Goal: Task Accomplishment & Management: Complete application form

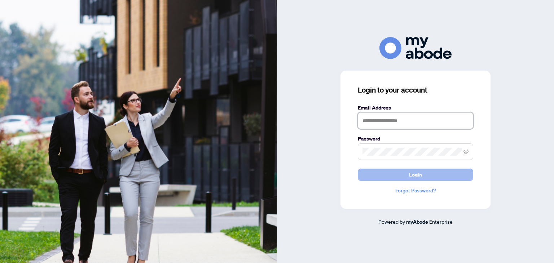
type input "**********"
click at [414, 175] on span "Login" at bounding box center [415, 175] width 13 height 12
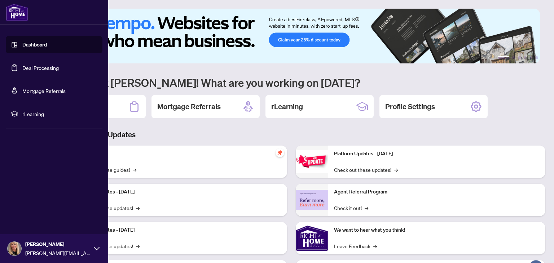
click at [22, 68] on link "Deal Processing" at bounding box center [40, 68] width 36 height 6
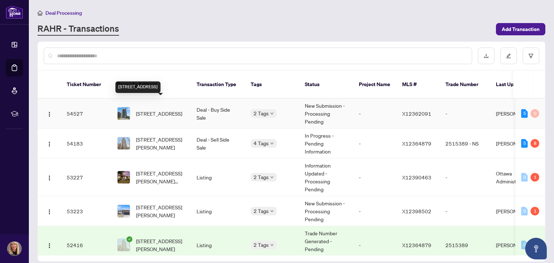
click at [151, 110] on span "902-200 Inlet Private, Ottawa, Ontario K4A 5H3, Canada" at bounding box center [159, 114] width 46 height 8
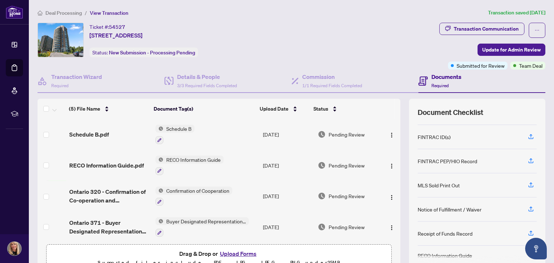
scroll to position [32, 0]
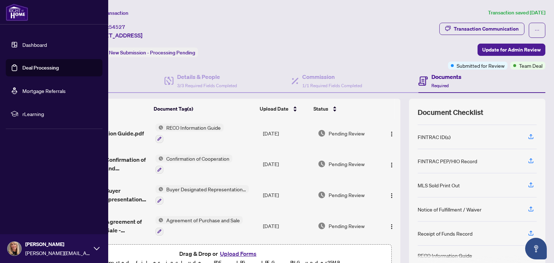
drag, startPoint x: 27, startPoint y: 66, endPoint x: 39, endPoint y: 67, distance: 12.3
click at [27, 66] on link "Deal Processing" at bounding box center [40, 68] width 36 height 6
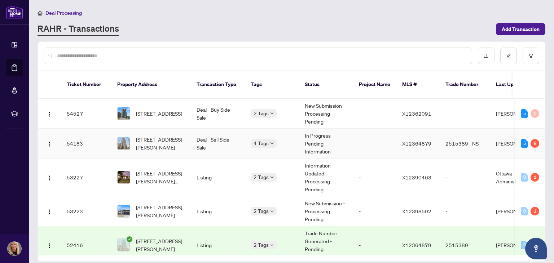
click at [143, 129] on td "1102-179 George St, Ottawa, Ontario K1N 1J8, Canada" at bounding box center [150, 144] width 79 height 30
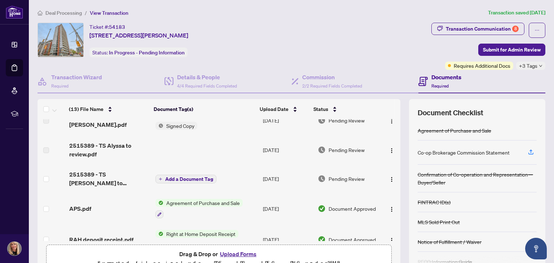
scroll to position [72, 0]
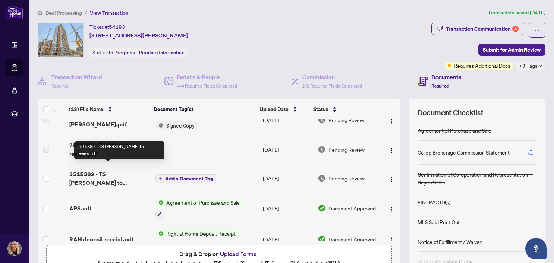
click at [97, 173] on span "2515389 - TS Tina to review.pdf" at bounding box center [109, 178] width 80 height 17
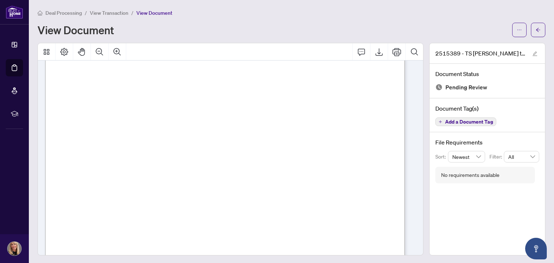
scroll to position [105, 0]
click at [375, 50] on icon "Export" at bounding box center [379, 52] width 9 height 9
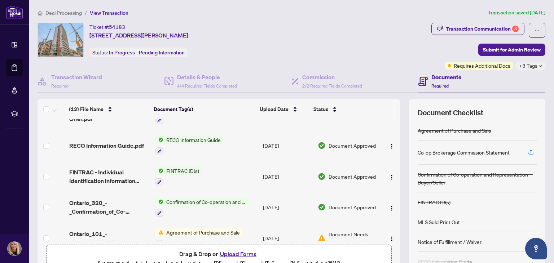
scroll to position [262, 0]
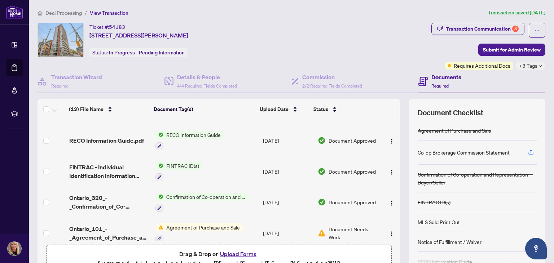
click at [225, 224] on span "Agreement of Purchase and Sale" at bounding box center [202, 228] width 79 height 8
click at [341, 225] on span "Document Needs Work" at bounding box center [354, 233] width 50 height 16
click at [359, 225] on span "Document Needs Work" at bounding box center [354, 233] width 50 height 16
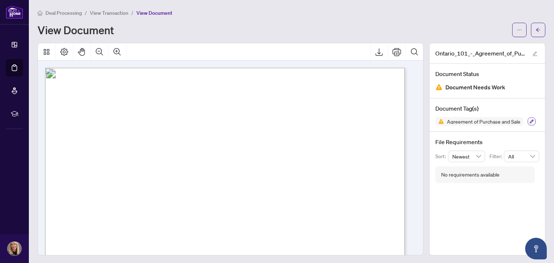
click at [530, 122] on icon "button" at bounding box center [532, 122] width 4 height 4
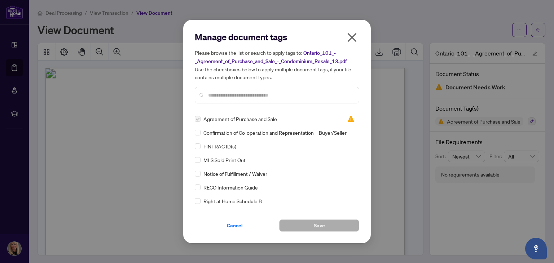
click at [351, 37] on icon "close" at bounding box center [352, 38] width 12 height 12
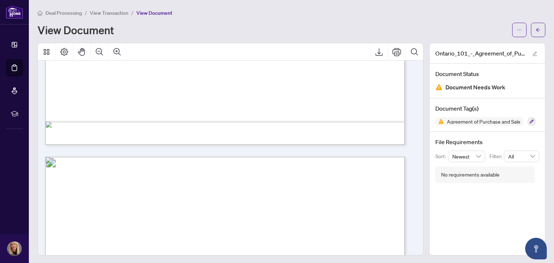
scroll to position [1551, 0]
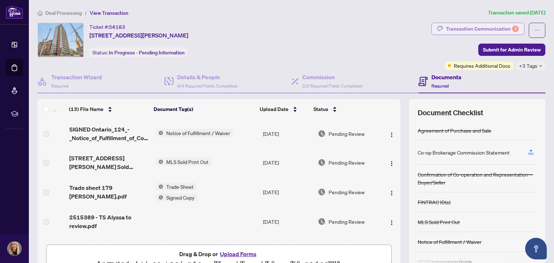
click at [474, 26] on div "Transaction Communication 8" at bounding box center [482, 29] width 73 height 12
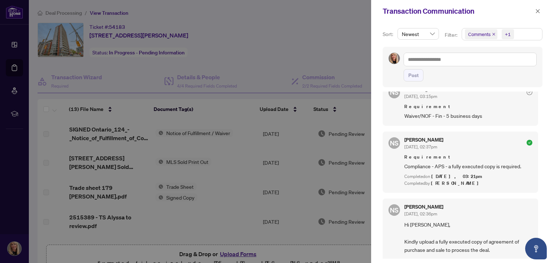
scroll to position [505, 0]
click at [539, 9] on icon "close" at bounding box center [537, 11] width 5 height 5
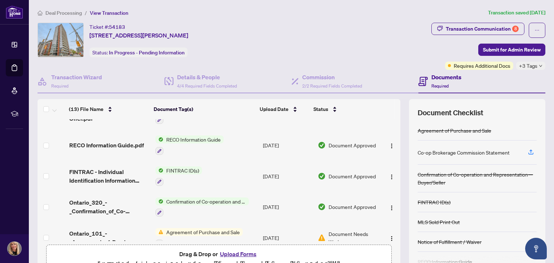
scroll to position [262, 0]
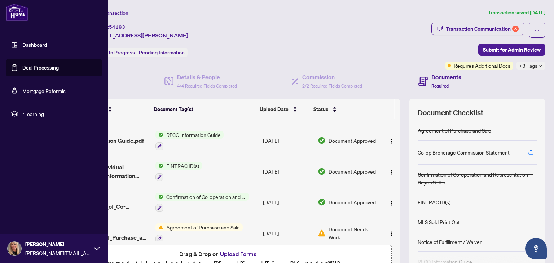
click at [25, 65] on link "Deal Processing" at bounding box center [40, 68] width 36 height 6
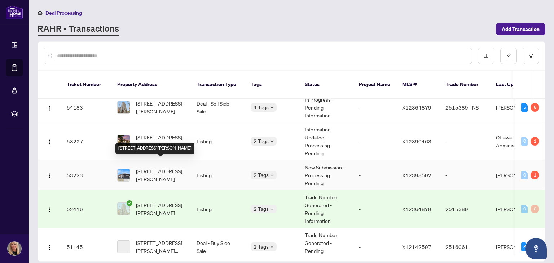
scroll to position [72, 0]
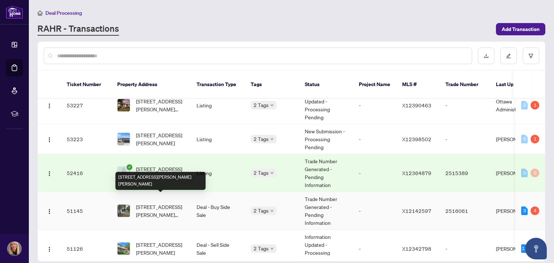
click at [150, 203] on span "340 Wilson Rd, Clarence-Rockland, Ontario K4K 1K7, Canada" at bounding box center [160, 211] width 49 height 16
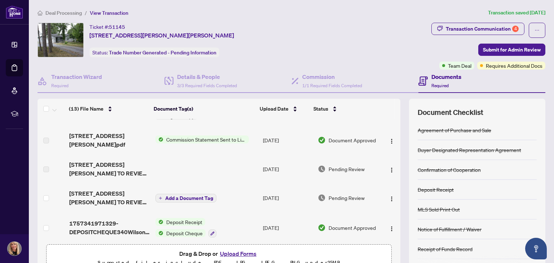
scroll to position [36, 0]
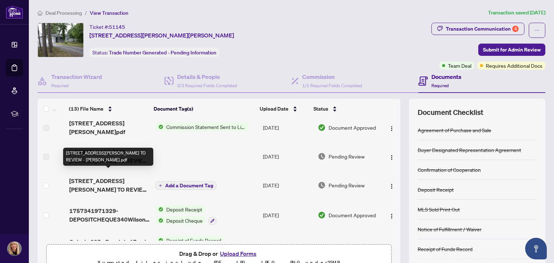
click at [105, 177] on span "340 Wilson Rd - TS - AGENT TO REVIEW - Tina.pdf" at bounding box center [109, 185] width 80 height 17
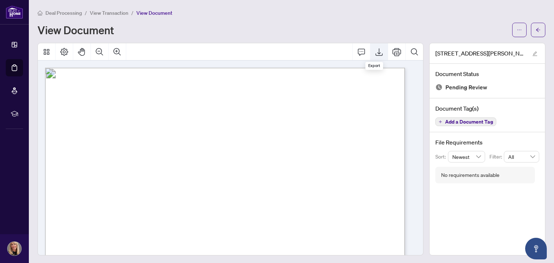
click at [376, 54] on icon "Export" at bounding box center [379, 52] width 7 height 8
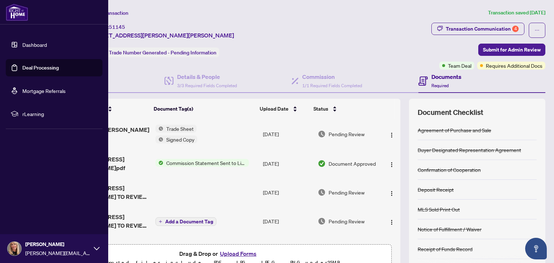
click at [26, 68] on link "Deal Processing" at bounding box center [40, 68] width 36 height 6
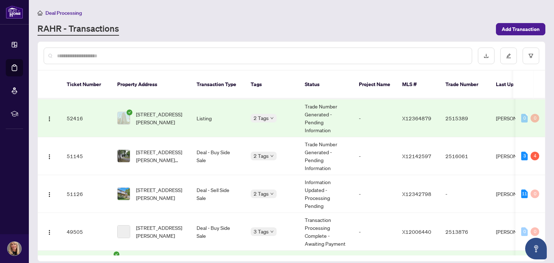
scroll to position [144, 0]
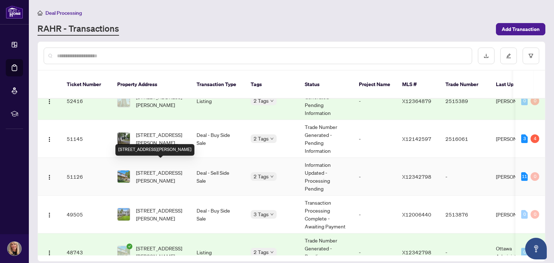
click at [153, 169] on span "2316 Rollin Rd, Clarence-Rockland, Ontario K0A 3N0, Canada" at bounding box center [160, 177] width 49 height 16
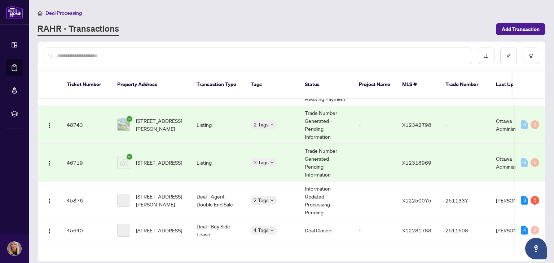
scroll to position [289, 0]
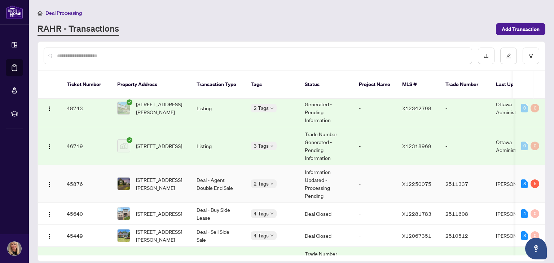
click at [137, 177] on span "3001 Principale St, Alfred and Plantagenet, Ontario K0A 3K0, Canada" at bounding box center [160, 184] width 49 height 16
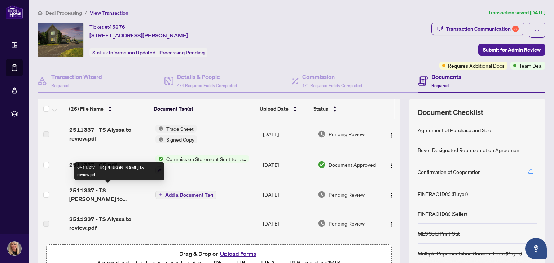
click at [90, 192] on span "2511337 - TS Tina to review.pdf" at bounding box center [109, 194] width 80 height 17
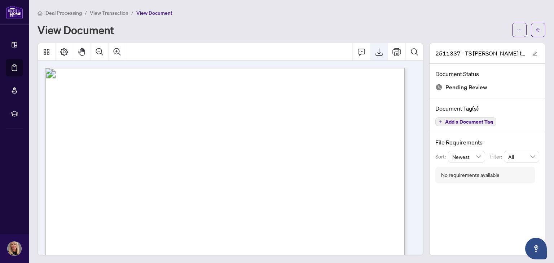
click at [375, 48] on icon "Export" at bounding box center [379, 52] width 9 height 9
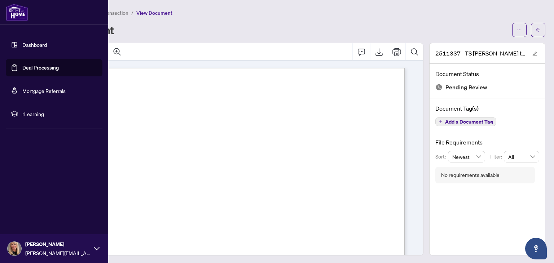
click at [30, 65] on link "Deal Processing" at bounding box center [40, 68] width 36 height 6
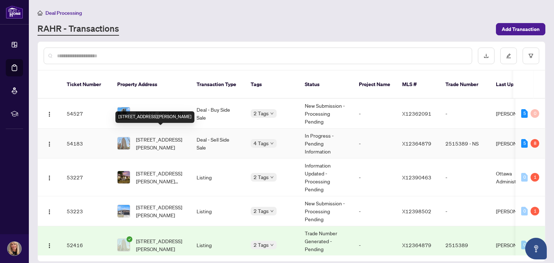
click at [162, 136] on span "1102-179 George St, Ottawa, Ontario K1N 1J8, Canada" at bounding box center [160, 144] width 49 height 16
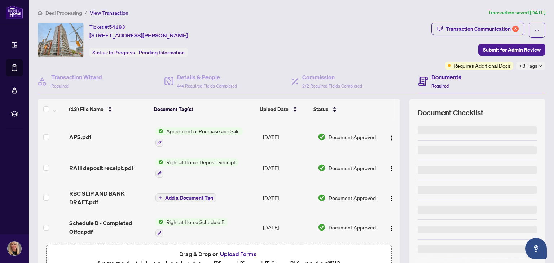
scroll to position [144, 0]
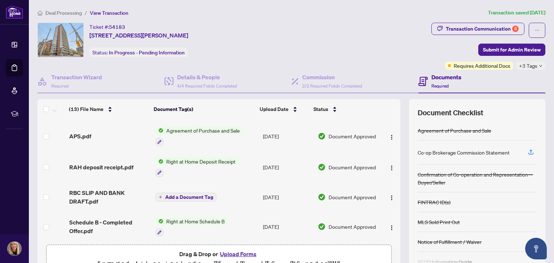
click at [235, 254] on button "Upload Forms" at bounding box center [238, 254] width 41 height 9
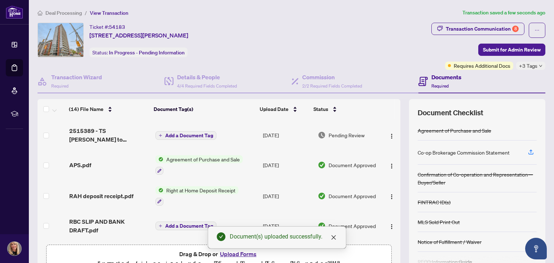
click at [196, 133] on span "Add a Document Tag" at bounding box center [189, 135] width 48 height 5
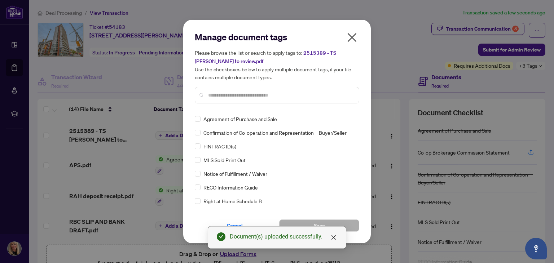
click at [240, 94] on input "text" at bounding box center [280, 95] width 145 height 8
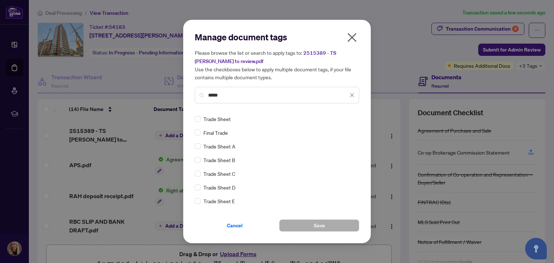
type input "*****"
click at [308, 221] on button "Save" at bounding box center [319, 226] width 80 height 12
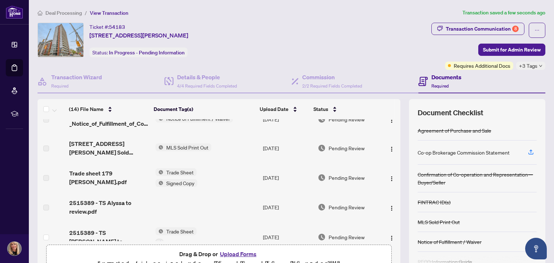
scroll to position [0, 0]
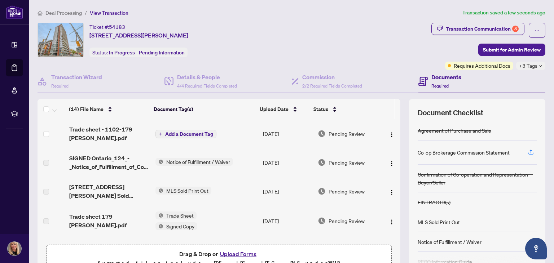
click at [193, 132] on span "Add a Document Tag" at bounding box center [189, 134] width 48 height 5
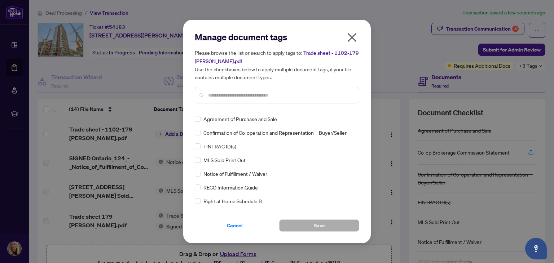
click at [238, 100] on div at bounding box center [277, 95] width 164 height 17
click at [242, 93] on input "text" at bounding box center [280, 95] width 145 height 8
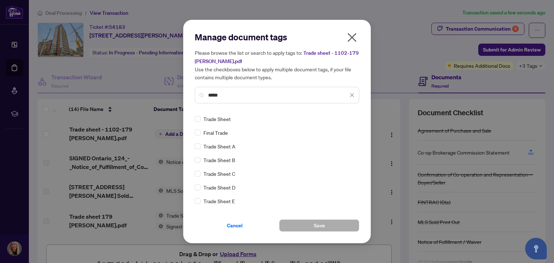
type input "*****"
drag, startPoint x: 326, startPoint y: 221, endPoint x: 296, endPoint y: 208, distance: 33.4
click at [326, 221] on button "Save" at bounding box center [319, 226] width 80 height 12
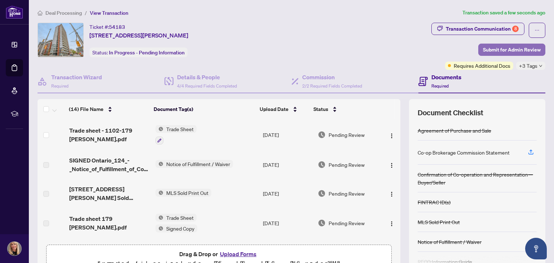
click at [489, 47] on span "Submit for Admin Review" at bounding box center [512, 50] width 58 height 12
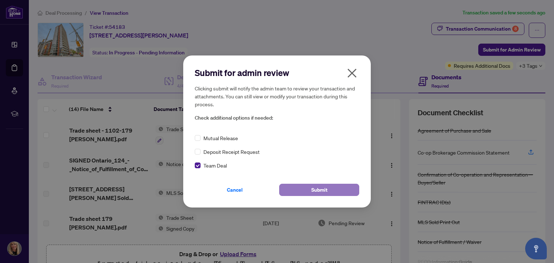
click at [318, 189] on span "Submit" at bounding box center [319, 190] width 16 height 12
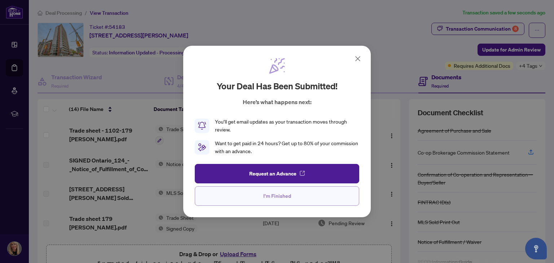
click at [278, 194] on span "I'm Finished" at bounding box center [277, 196] width 28 height 12
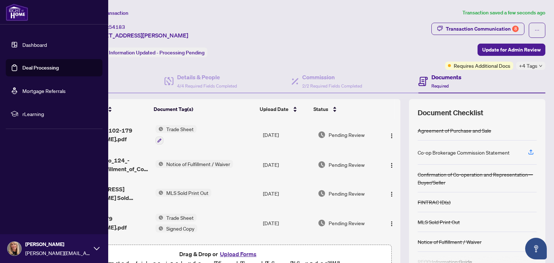
click at [22, 65] on link "Deal Processing" at bounding box center [40, 68] width 36 height 6
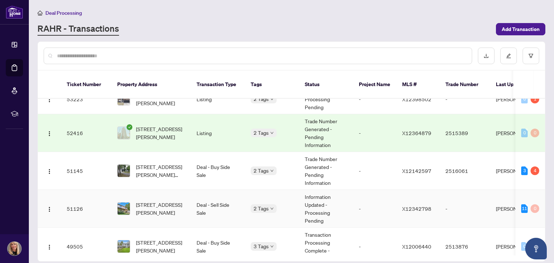
scroll to position [144, 0]
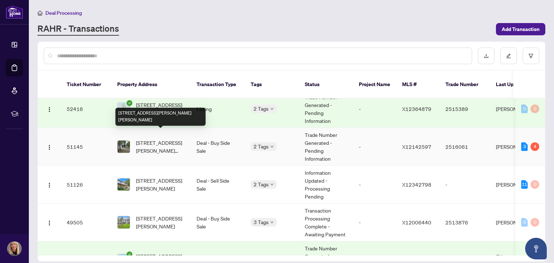
click at [153, 139] on span "340 Wilson Rd, Clarence-Rockland, Ontario K4K 1K7, Canada" at bounding box center [160, 147] width 49 height 16
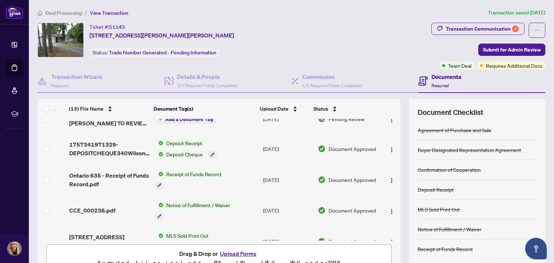
scroll to position [108, 0]
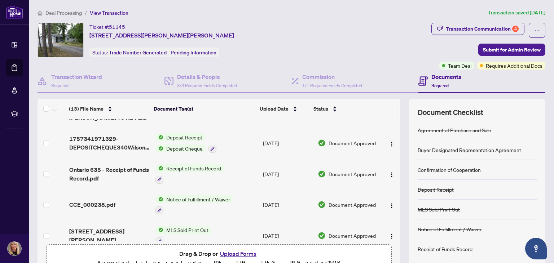
click at [239, 254] on button "Upload Forms" at bounding box center [238, 253] width 41 height 9
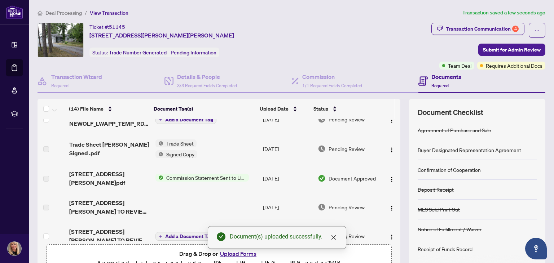
scroll to position [0, 0]
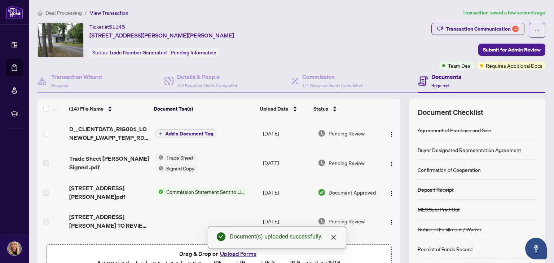
click at [198, 132] on span "Add a Document Tag" at bounding box center [189, 133] width 48 height 5
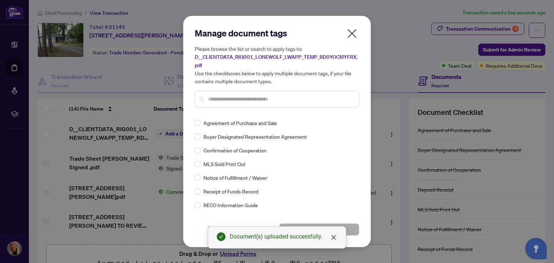
click at [239, 95] on input "text" at bounding box center [280, 99] width 145 height 8
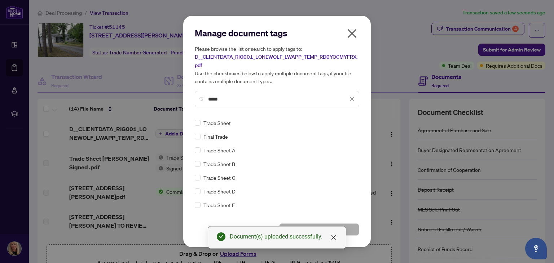
type input "*****"
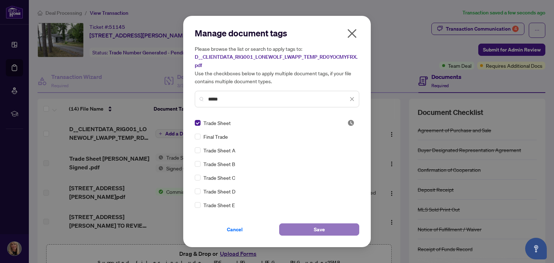
click at [313, 224] on button "Save" at bounding box center [319, 230] width 80 height 12
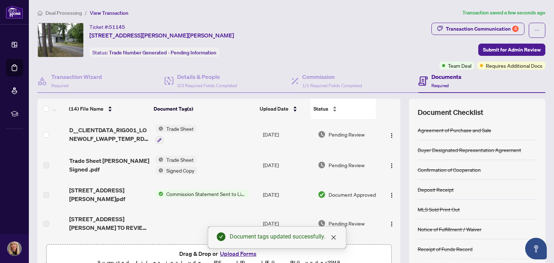
drag, startPoint x: 395, startPoint y: 140, endPoint x: 373, endPoint y: 114, distance: 34.8
click at [394, 115] on div "(14) File Name Document Tag(s) Upload Date Status (14) File Name Document Tag(s…" at bounding box center [292, 187] width 508 height 177
click at [219, 122] on td "Trade Sheet" at bounding box center [206, 134] width 107 height 31
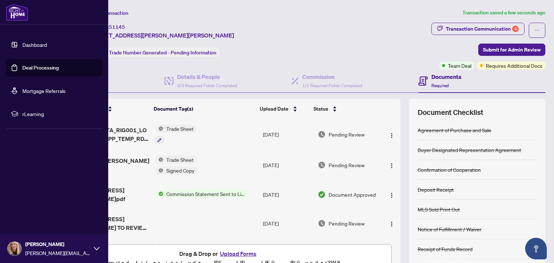
click at [22, 68] on link "Deal Processing" at bounding box center [40, 68] width 36 height 6
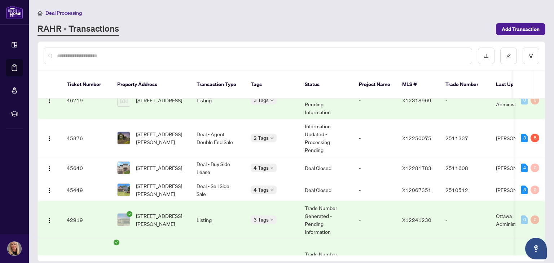
scroll to position [361, 0]
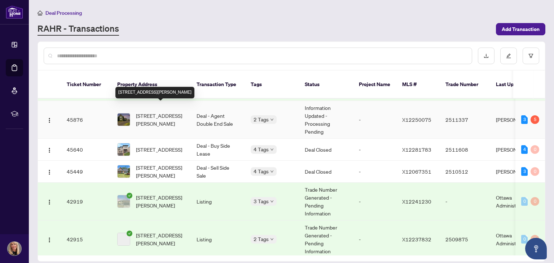
click at [163, 112] on span "3001 Principale St, Alfred and Plantagenet, Ontario K0A 3K0, Canada" at bounding box center [160, 120] width 49 height 16
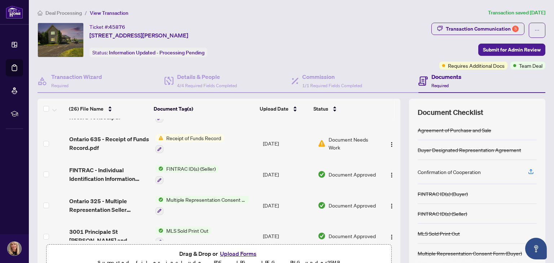
scroll to position [144, 0]
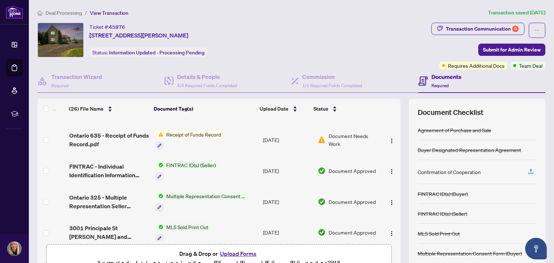
click at [245, 252] on button "Upload Forms" at bounding box center [238, 253] width 41 height 9
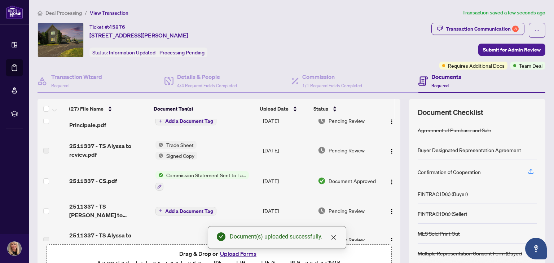
scroll to position [0, 0]
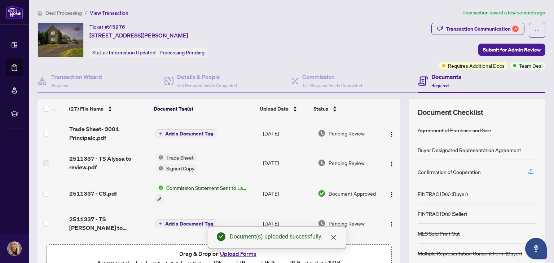
click at [191, 131] on span "Add a Document Tag" at bounding box center [189, 133] width 48 height 5
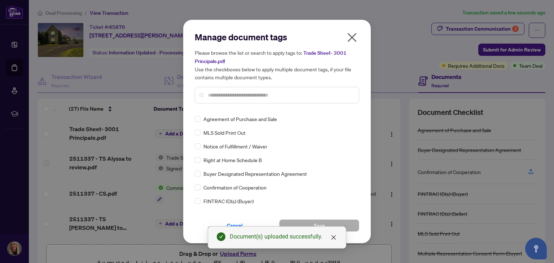
click at [228, 91] on div at bounding box center [277, 95] width 164 height 17
click at [218, 95] on input "text" at bounding box center [280, 95] width 145 height 8
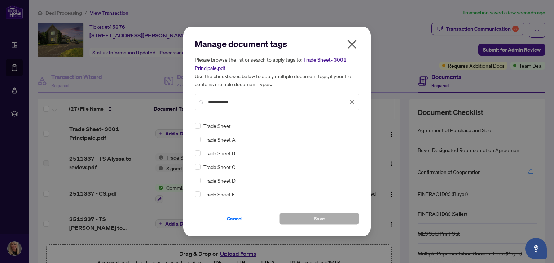
type input "**********"
click at [201, 123] on div "Trade Sheet" at bounding box center [275, 126] width 160 height 8
click at [318, 219] on span "Save" at bounding box center [319, 219] width 11 height 12
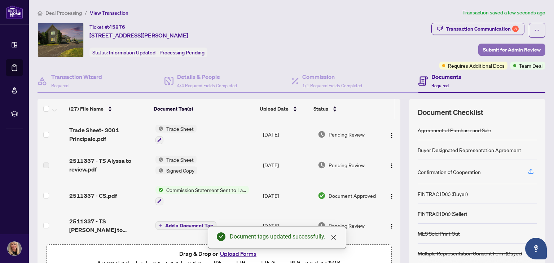
click at [500, 49] on span "Submit for Admin Review" at bounding box center [512, 50] width 58 height 12
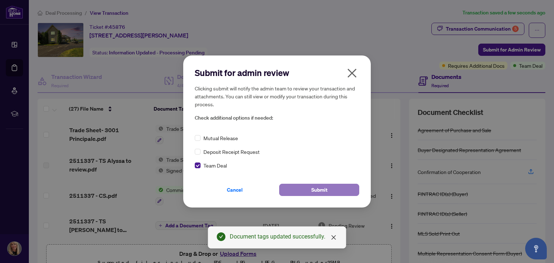
click at [332, 185] on button "Submit" at bounding box center [319, 190] width 80 height 12
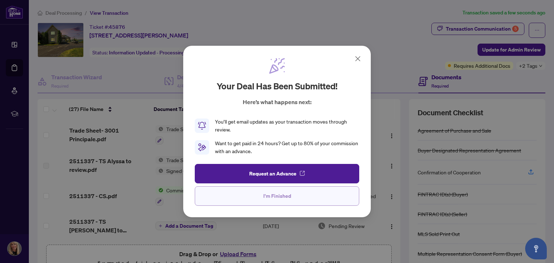
click at [282, 193] on span "I'm Finished" at bounding box center [277, 196] width 28 height 12
